Goal: Task Accomplishment & Management: Manage account settings

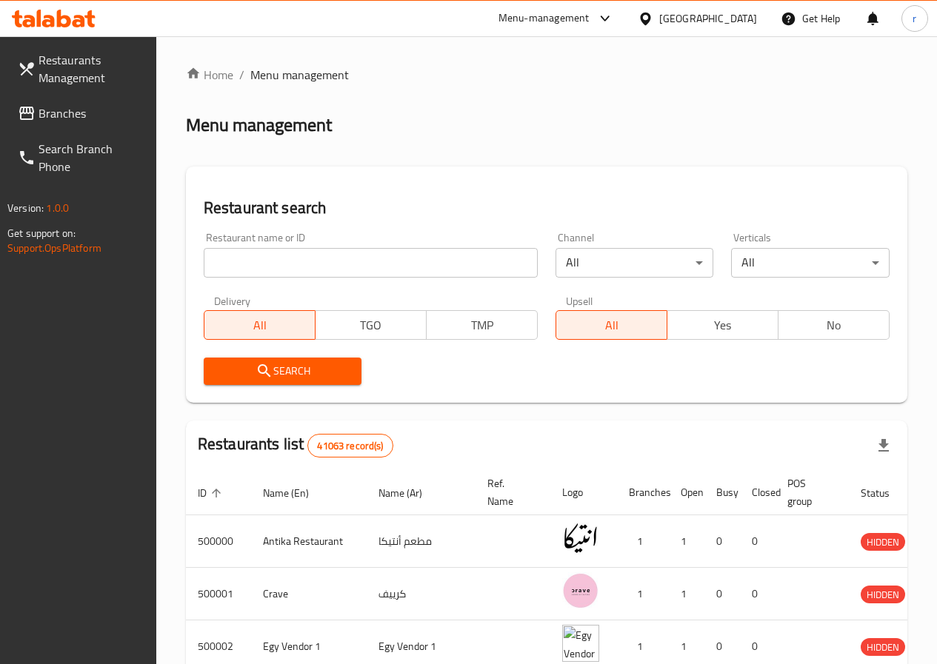
click at [653, 26] on icon at bounding box center [646, 19] width 16 height 16
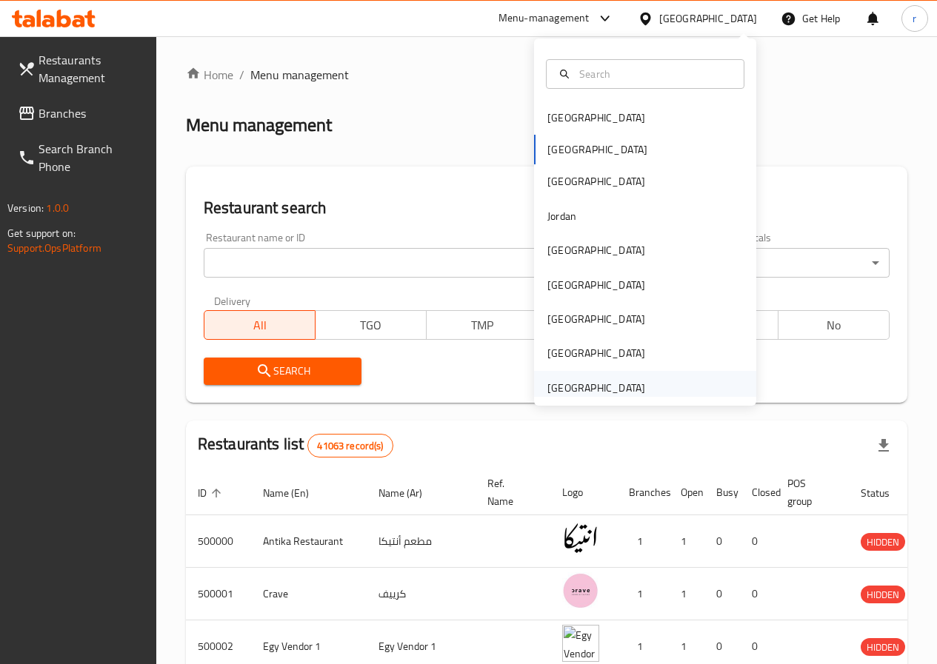
click at [605, 389] on div "[GEOGRAPHIC_DATA]" at bounding box center [596, 388] width 98 height 16
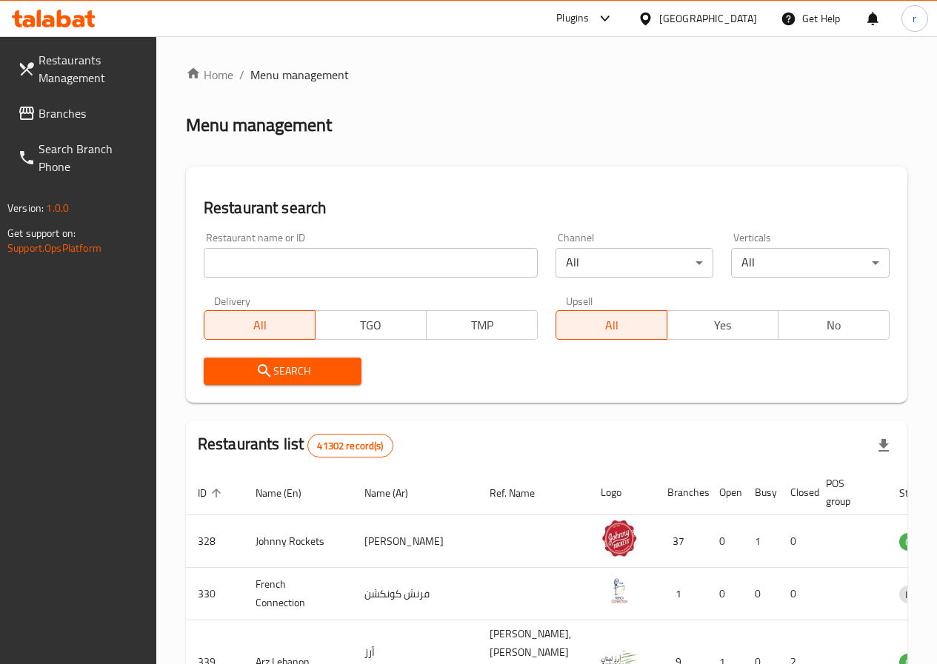
click at [65, 108] on span "Branches" at bounding box center [92, 113] width 106 height 18
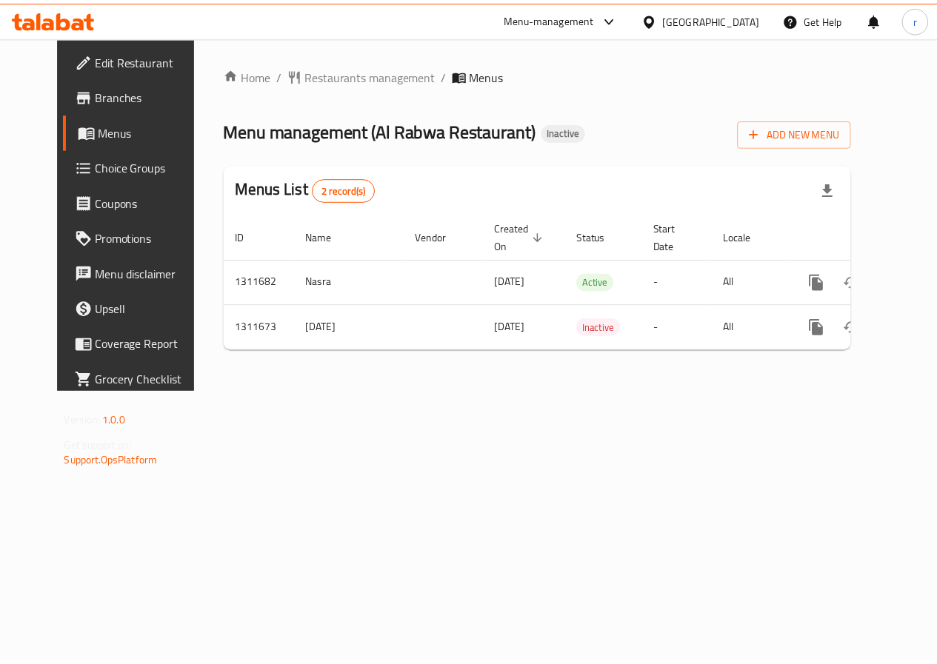
scroll to position [0, 5]
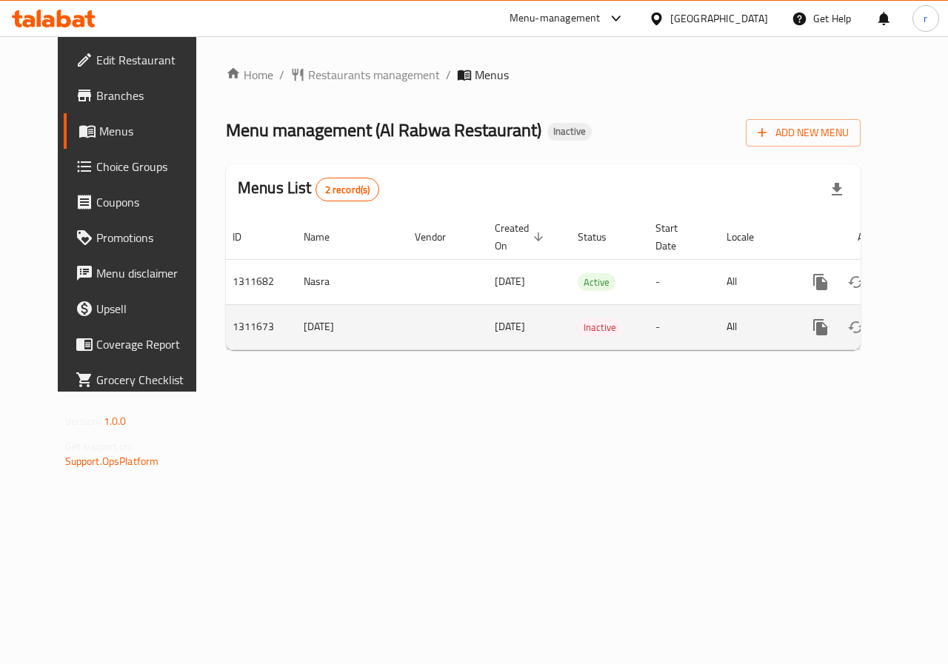
click at [920, 327] on icon "enhanced table" at bounding box center [926, 327] width 13 height 13
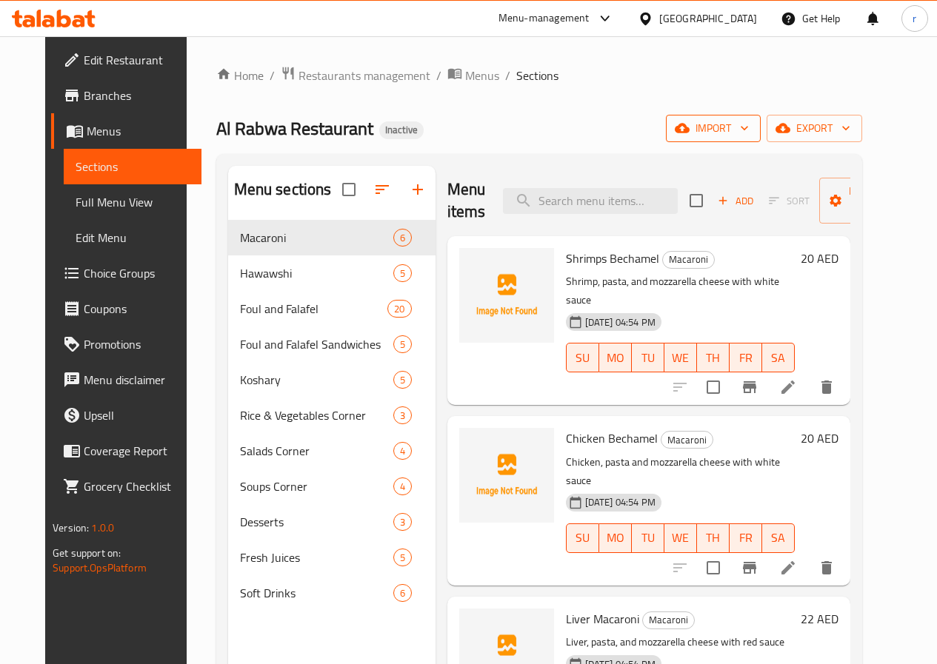
click at [749, 137] on span "import" at bounding box center [713, 128] width 71 height 19
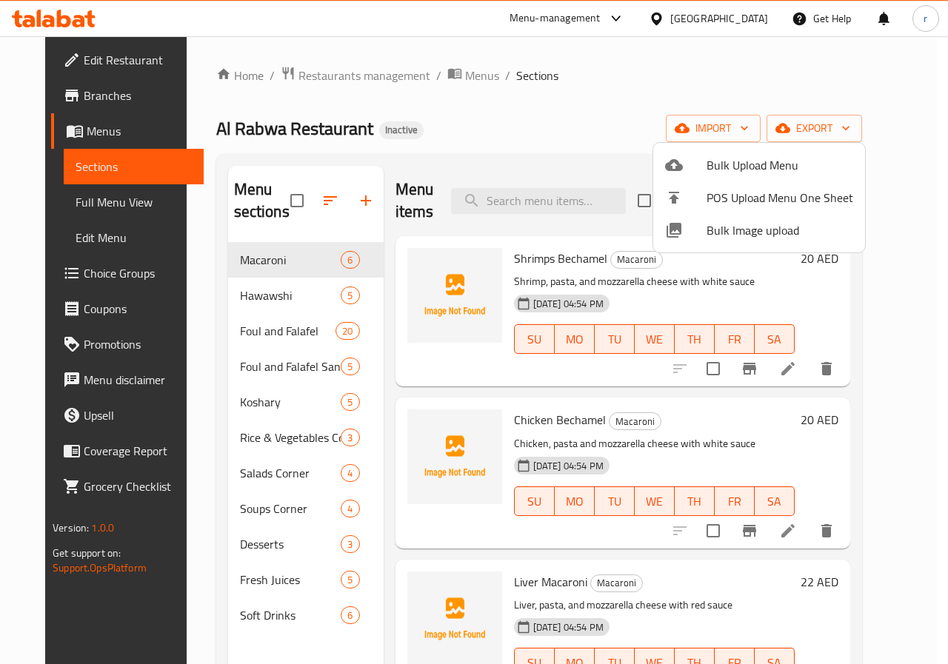
click at [845, 144] on ul "Bulk Upload Menu POS Upload Menu One Sheet Bulk Image upload" at bounding box center [759, 198] width 212 height 110
click at [778, 164] on span "Bulk Upload Menu" at bounding box center [779, 165] width 147 height 18
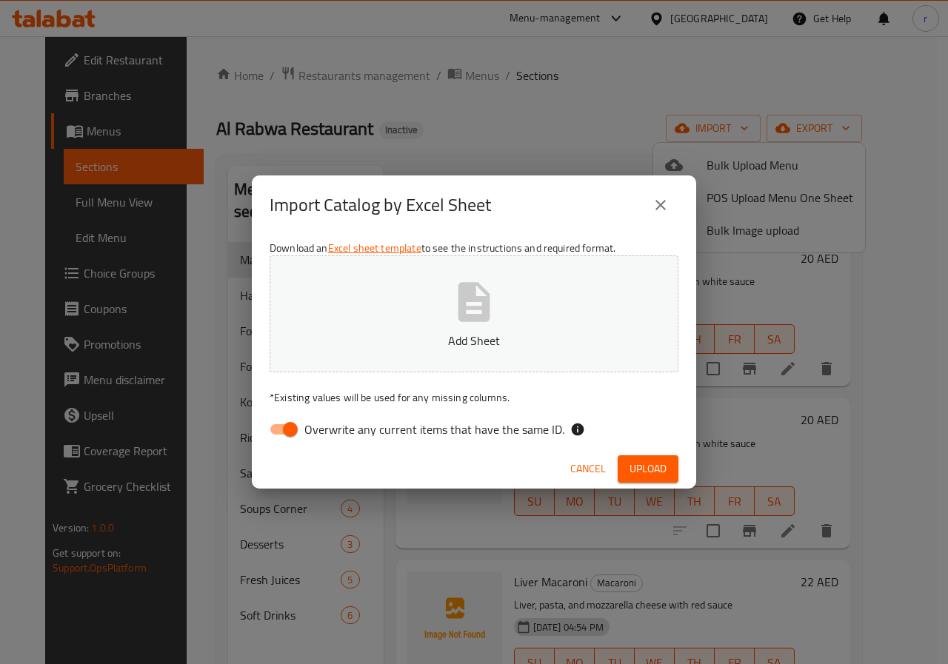
click at [335, 429] on span "Overwrite any current items that have the same ID." at bounding box center [434, 430] width 260 height 18
click at [332, 429] on input "Overwrite any current items that have the same ID." at bounding box center [290, 429] width 84 height 28
checkbox input "false"
click at [401, 310] on button "Add Sheet" at bounding box center [474, 313] width 409 height 117
click at [643, 467] on span "Upload" at bounding box center [647, 469] width 37 height 19
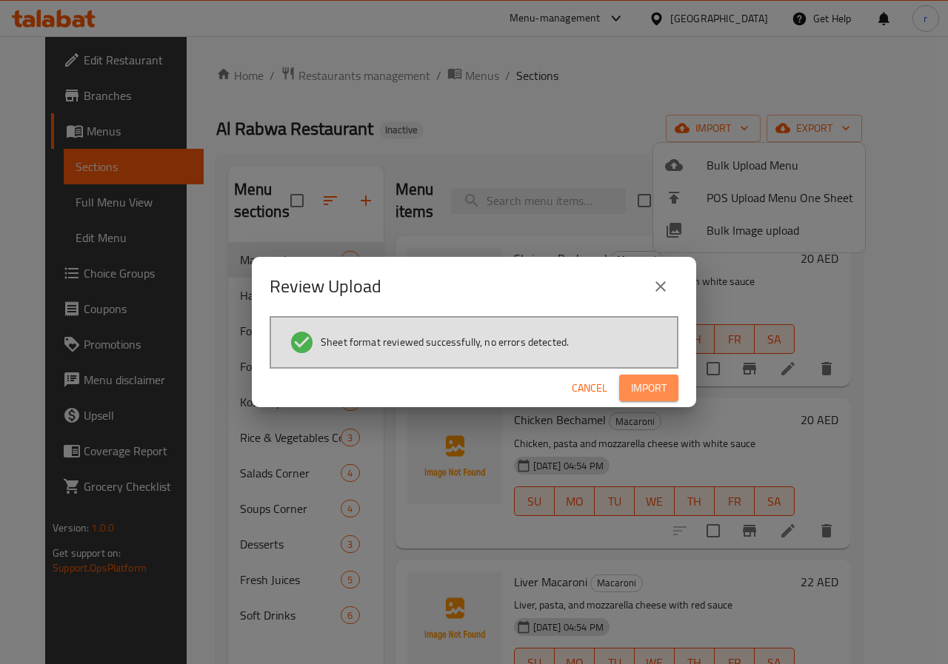
click at [634, 382] on span "Import" at bounding box center [649, 388] width 36 height 19
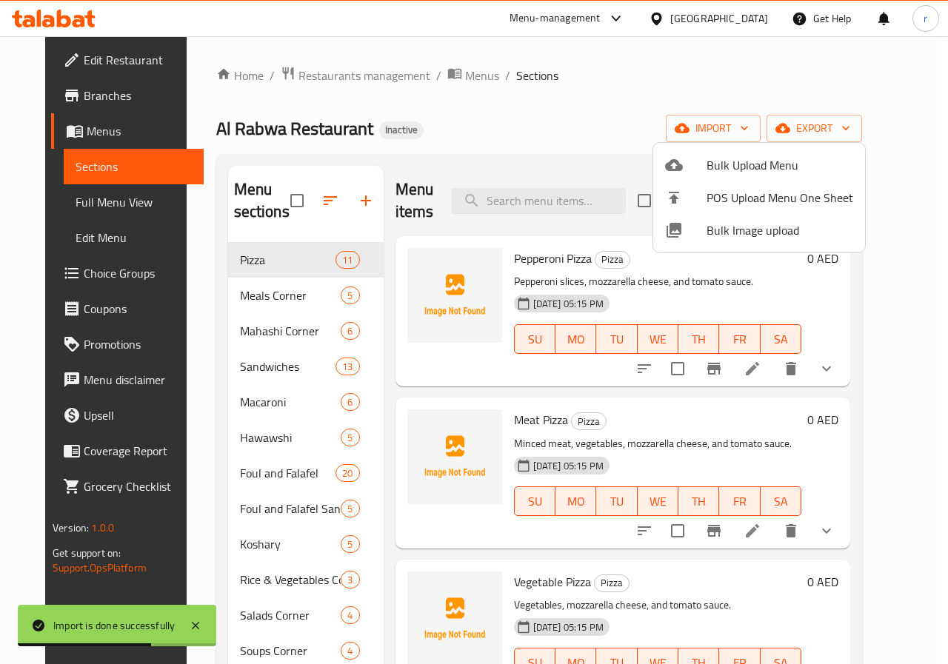
click at [273, 295] on div at bounding box center [474, 332] width 948 height 664
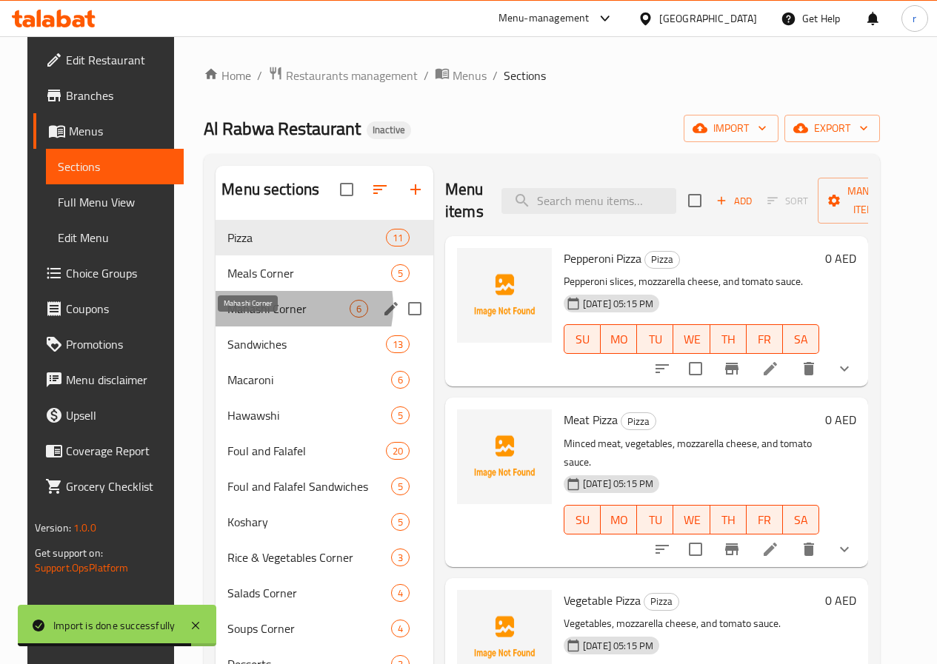
click at [272, 318] on span "Mahashi Corner" at bounding box center [288, 309] width 122 height 18
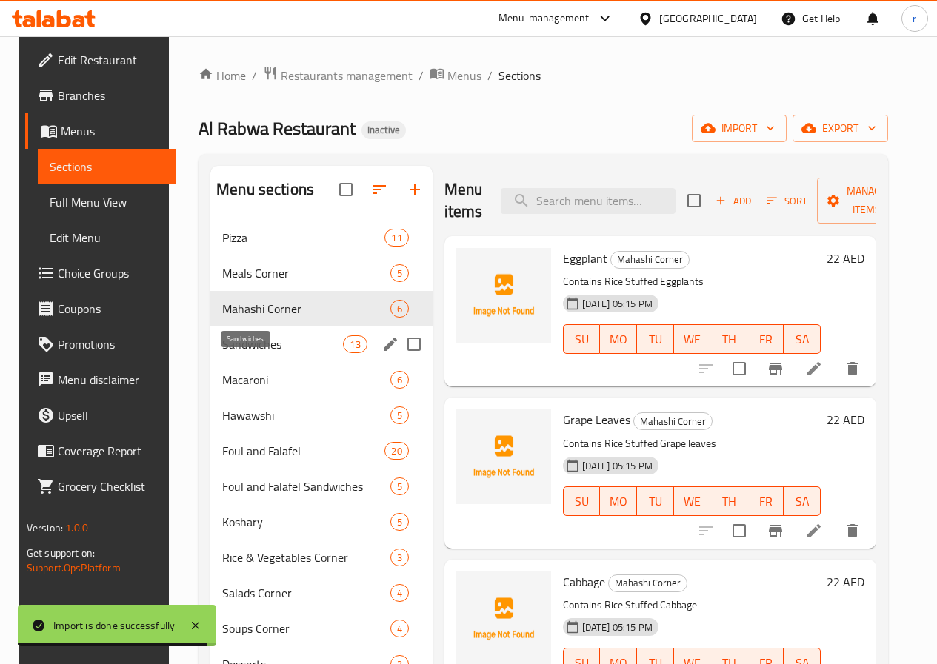
click at [272, 353] on span "Sandwiches" at bounding box center [282, 344] width 121 height 18
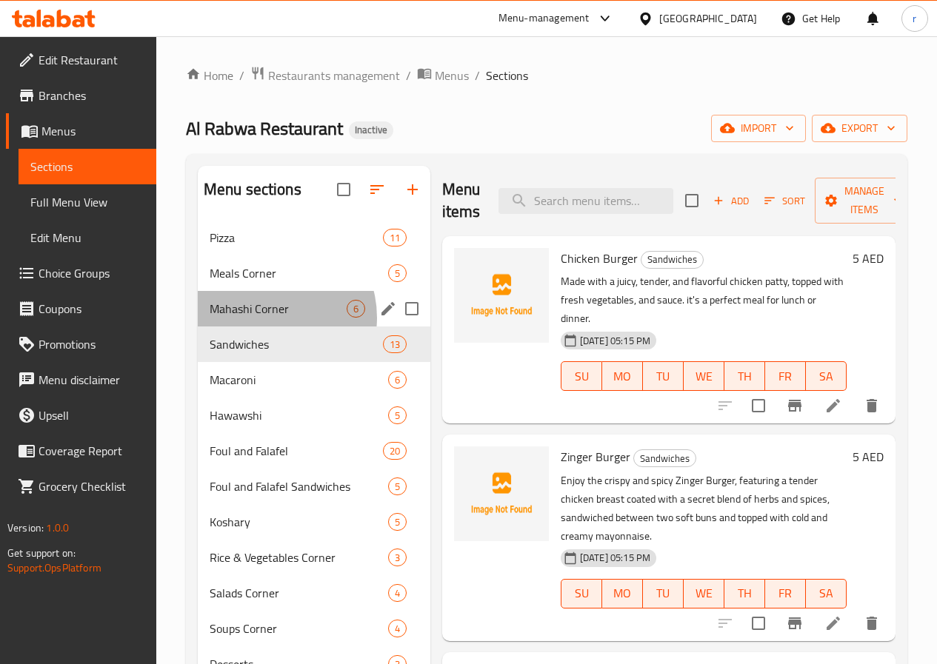
click at [268, 327] on div "Mahashi Corner 6" at bounding box center [314, 309] width 233 height 36
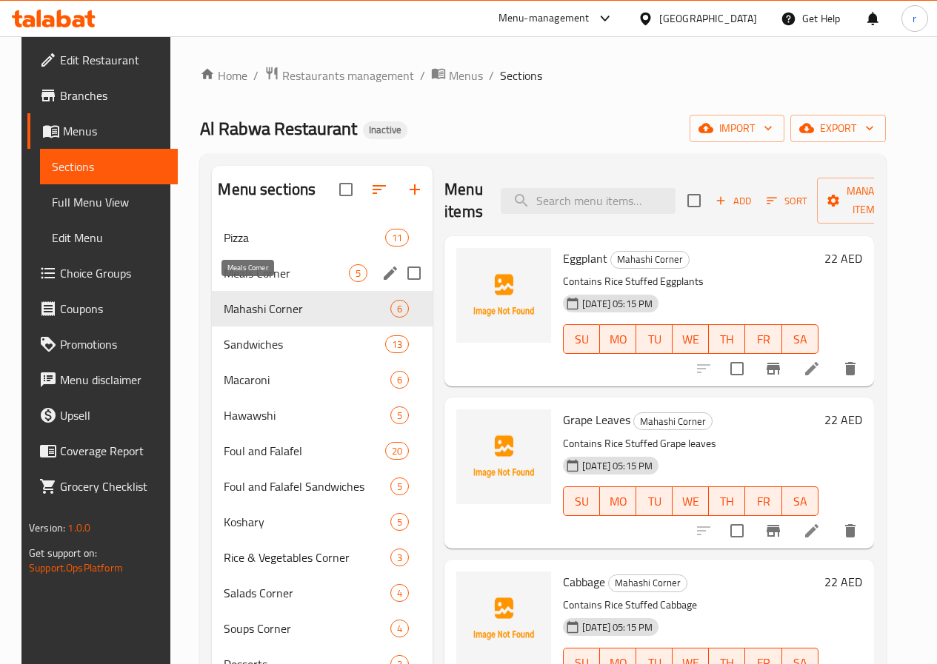
click at [256, 282] on span "Meals Corner" at bounding box center [286, 273] width 125 height 18
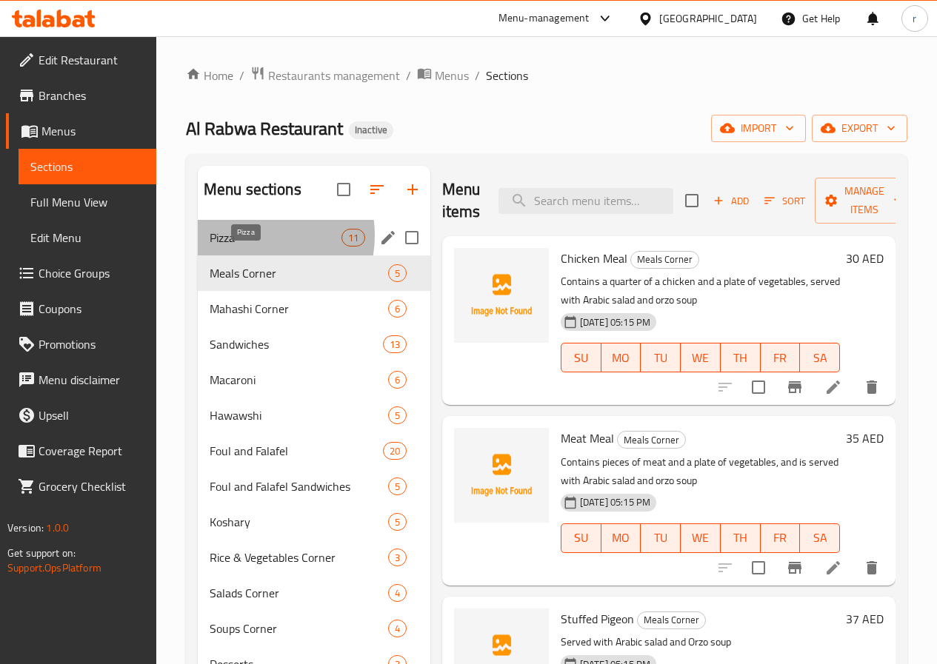
click at [249, 247] on span "Pizza" at bounding box center [276, 238] width 132 height 18
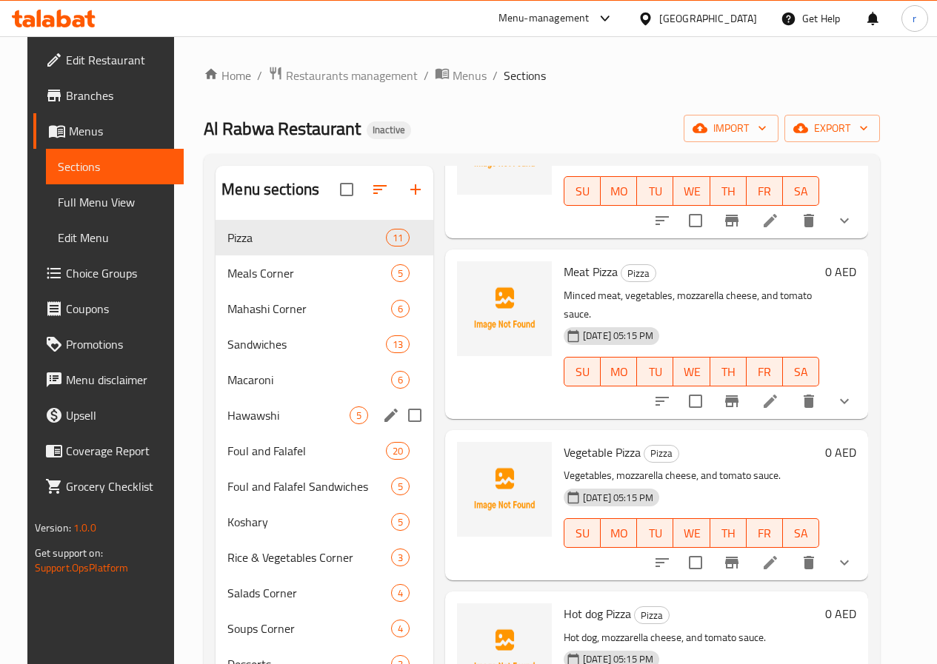
scroll to position [74, 0]
